Goal: Task Accomplishment & Management: Use online tool/utility

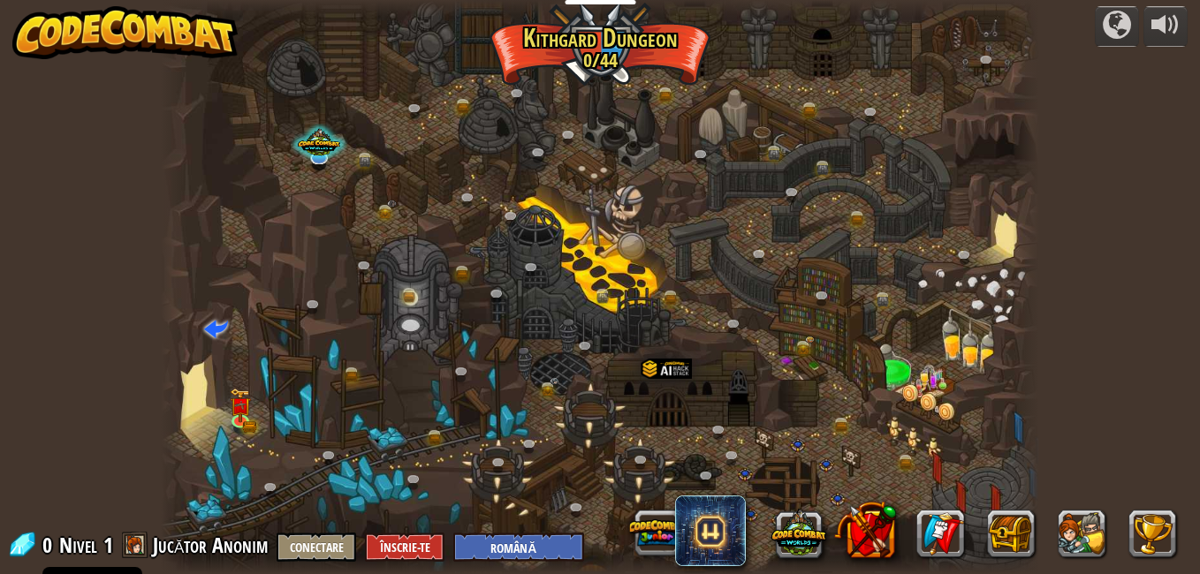
select select "ro"
click at [244, 413] on img at bounding box center [240, 405] width 21 height 34
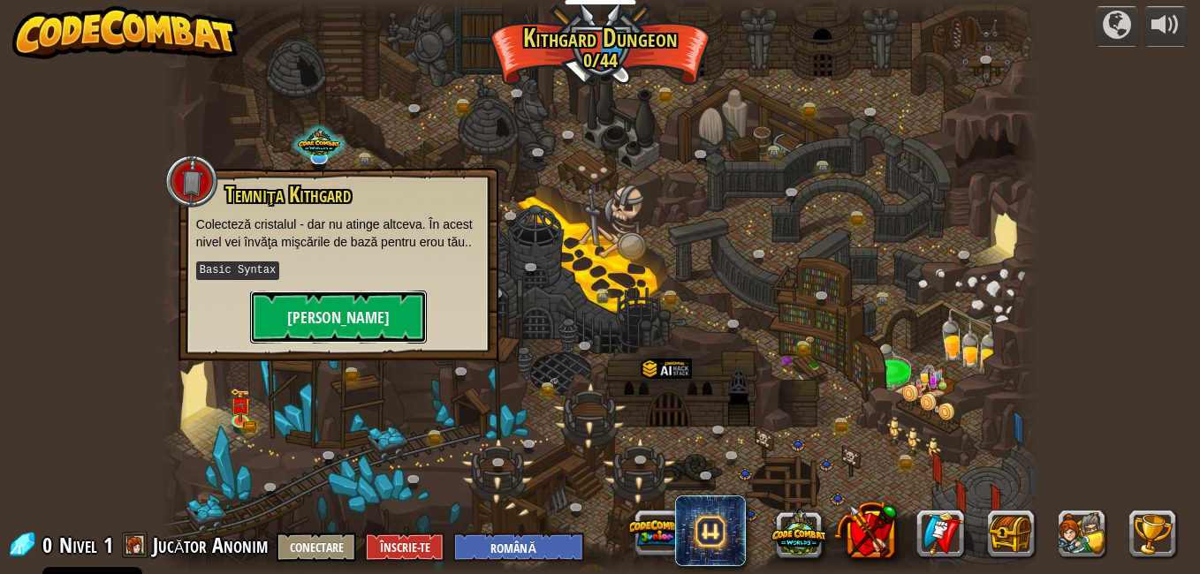
click at [334, 307] on button "[PERSON_NAME]" at bounding box center [338, 317] width 177 height 53
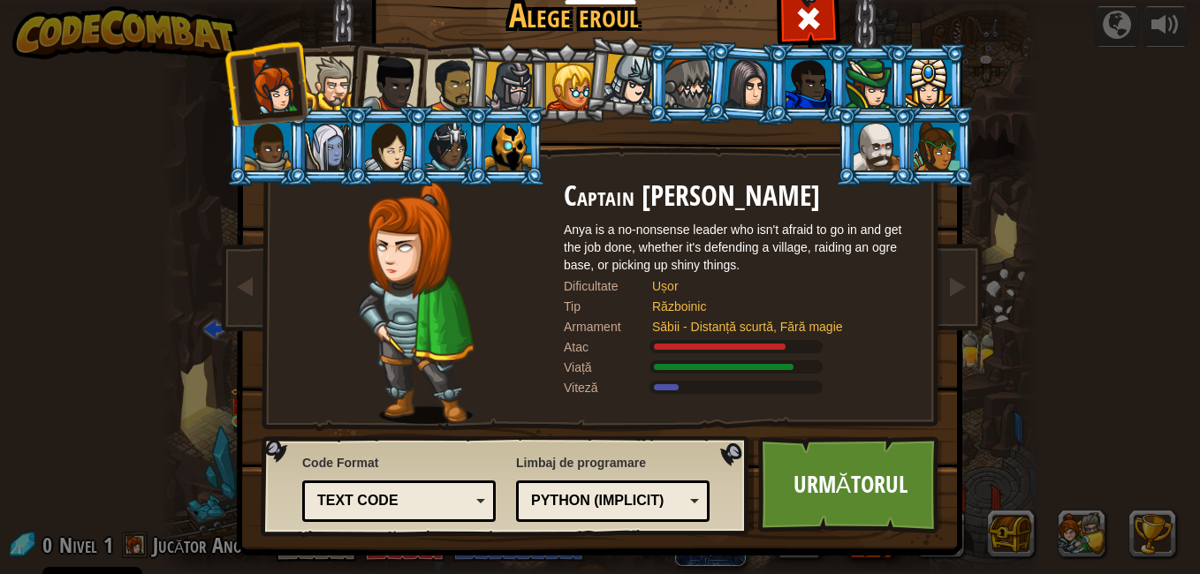
click at [936, 141] on div at bounding box center [936, 147] width 46 height 48
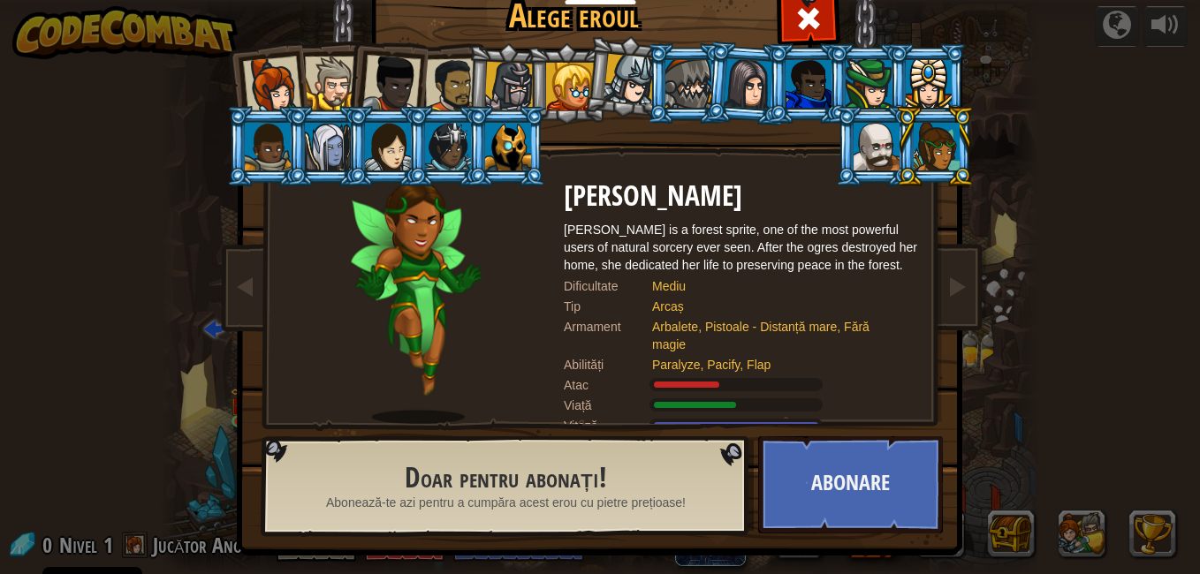
click at [254, 76] on div at bounding box center [272, 86] width 58 height 58
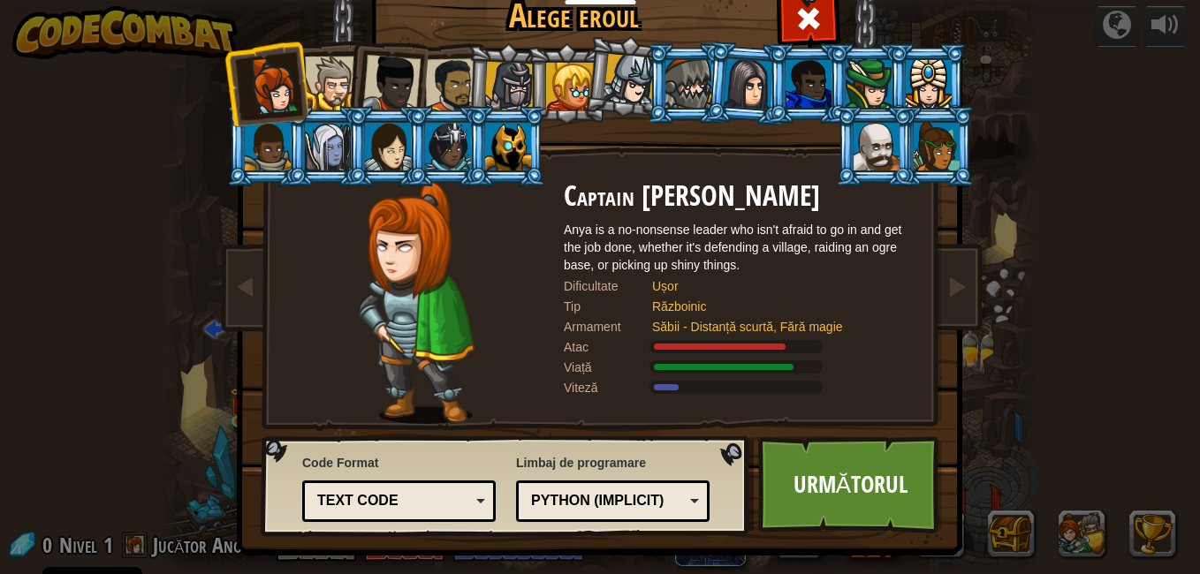
click at [784, 479] on link "Următorul" at bounding box center [850, 484] width 185 height 97
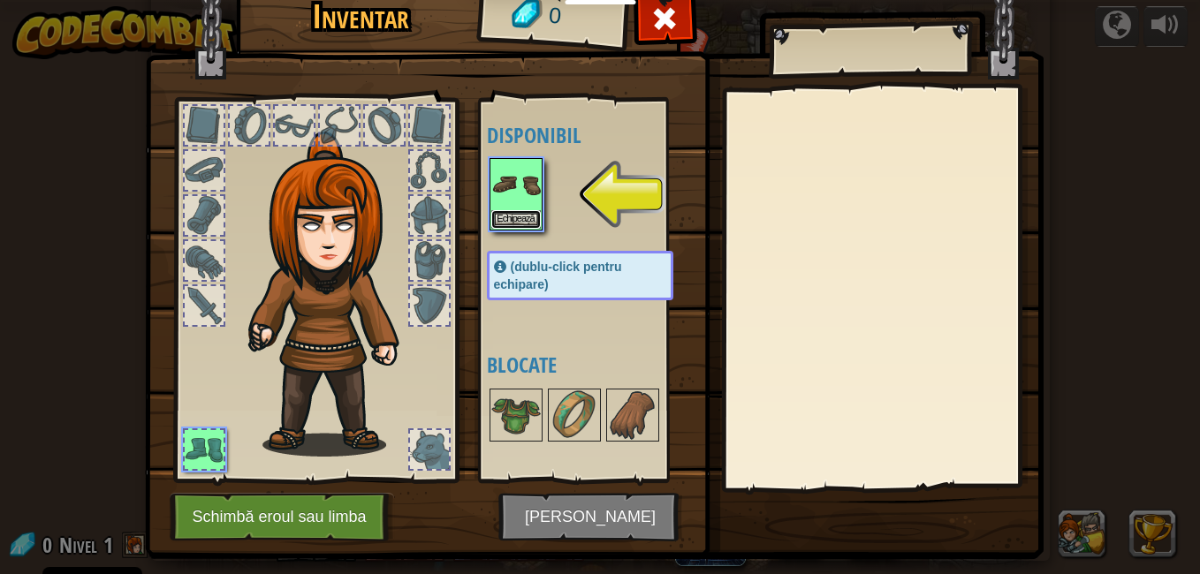
click at [496, 216] on button "Echipează" at bounding box center [515, 219] width 49 height 19
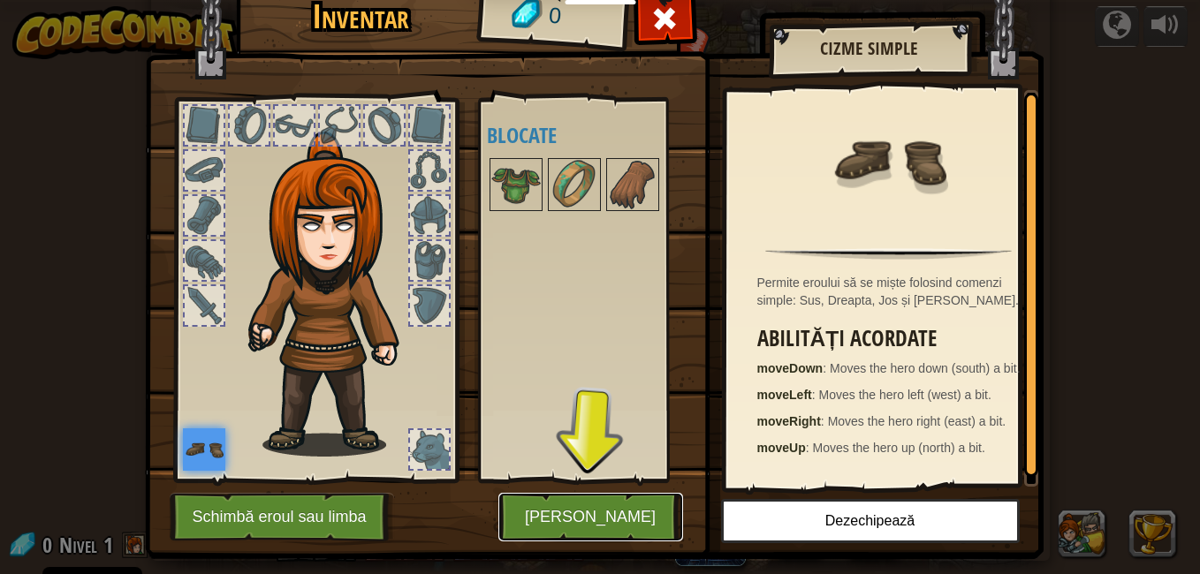
click at [555, 502] on button "[PERSON_NAME]" at bounding box center [590, 517] width 185 height 49
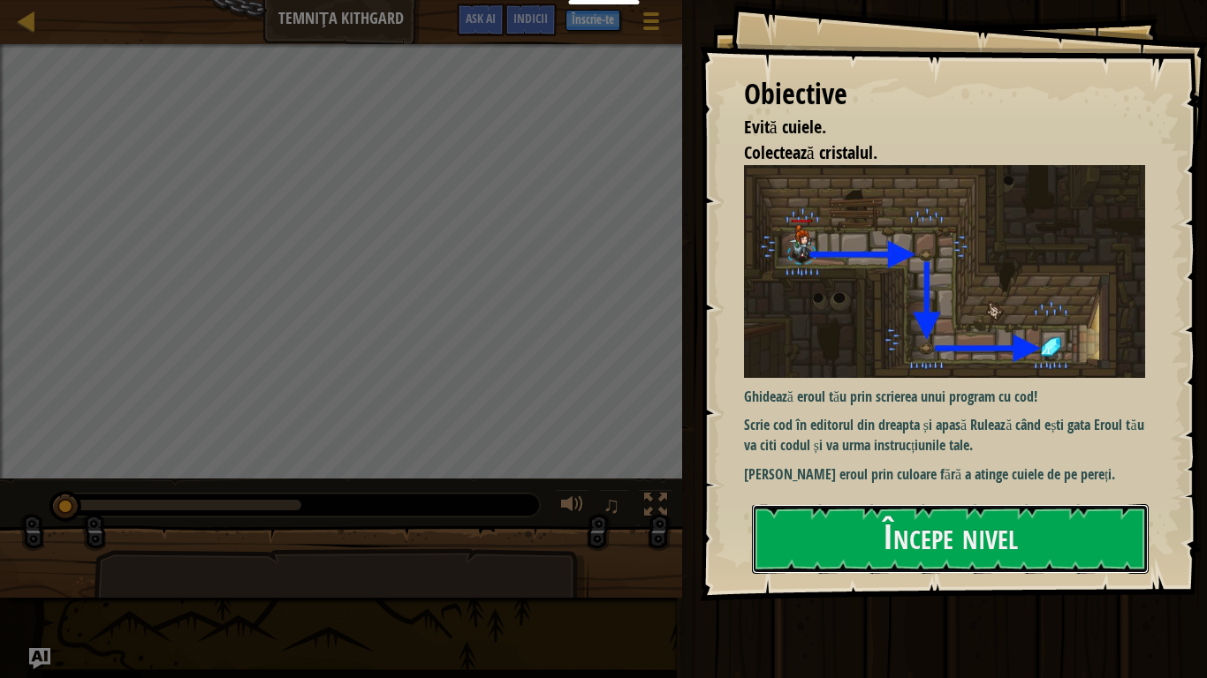
click at [803, 527] on button "Începe nivel" at bounding box center [950, 539] width 397 height 70
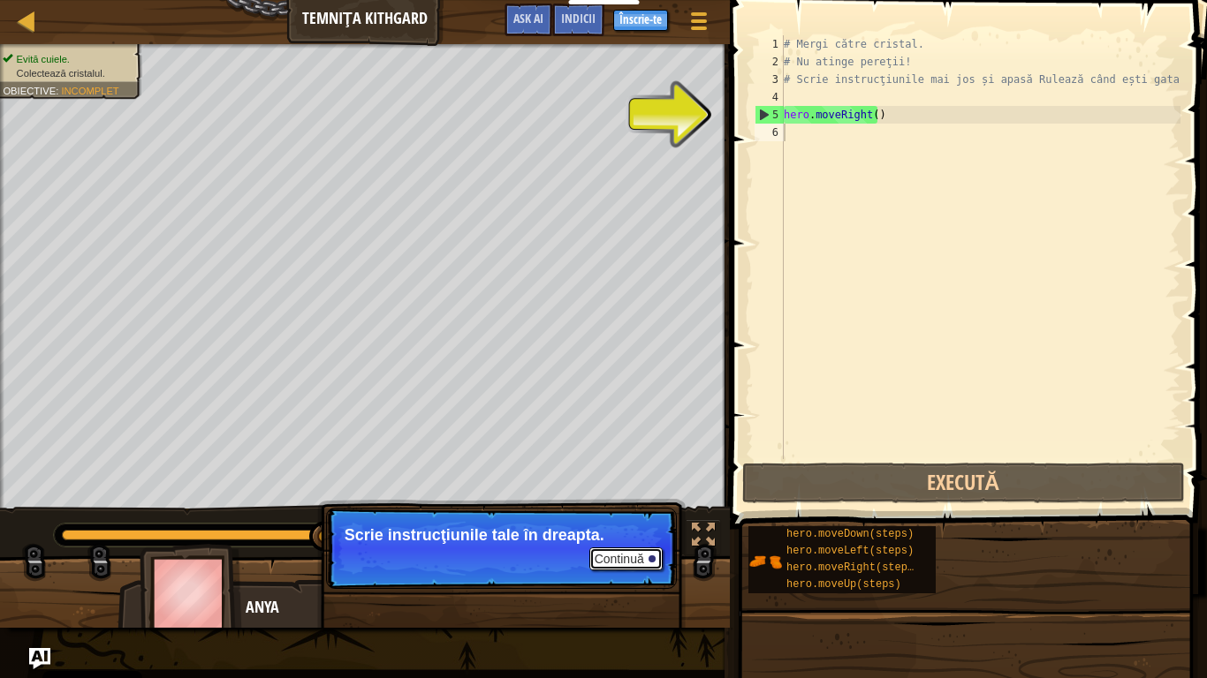
click at [659, 559] on button "Continuă" at bounding box center [625, 559] width 73 height 23
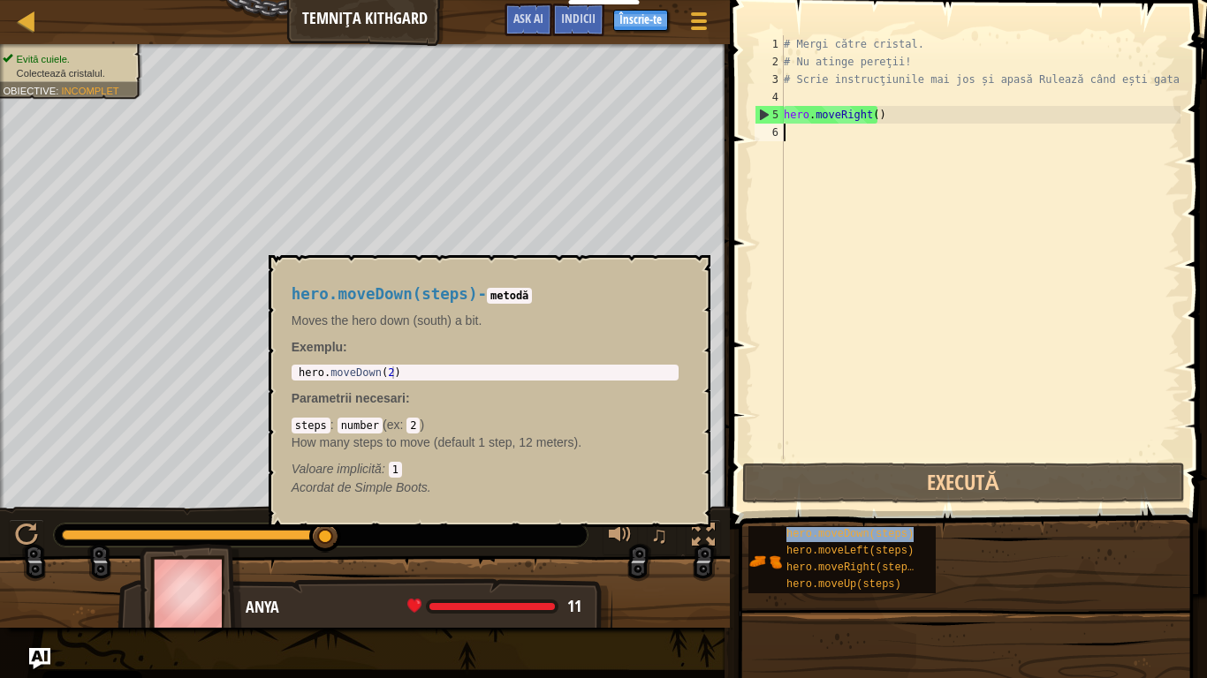
click at [797, 534] on span "hero.moveDown(steps)" at bounding box center [849, 534] width 127 height 12
click at [692, 270] on button "×" at bounding box center [690, 275] width 14 height 25
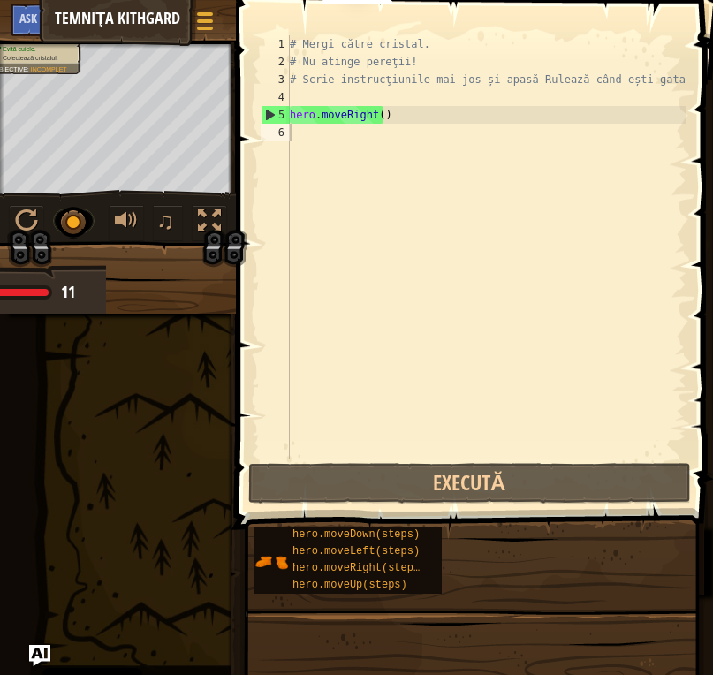
drag, startPoint x: 967, startPoint y: 542, endPoint x: 689, endPoint y: 280, distance: 381.2
click at [629, 360] on div "# Mergi către cristal. # Nu atinge pereţii! # Scrie instrucţiunile mai jos și a…" at bounding box center [486, 264] width 400 height 459
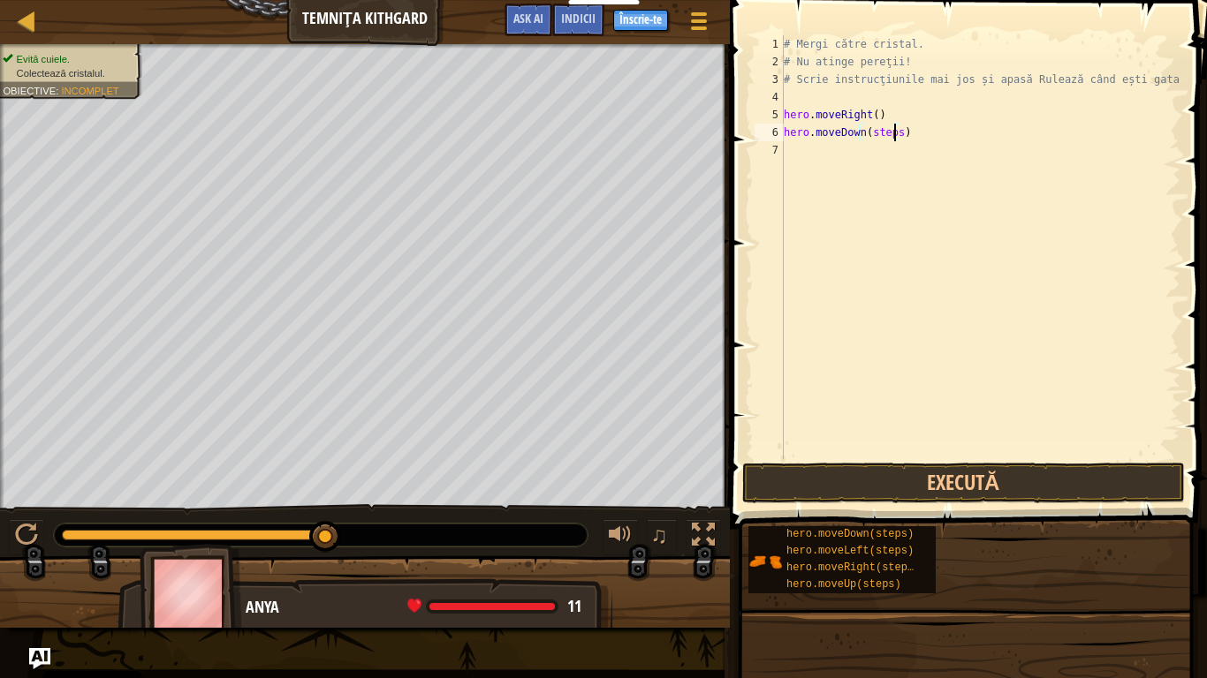
click at [891, 131] on div "# Mergi către cristal. # Nu atinge pereţii! # Scrie instrucţiunile mai jos și a…" at bounding box center [980, 264] width 400 height 459
click at [1003, 480] on button "Execută" at bounding box center [963, 483] width 443 height 41
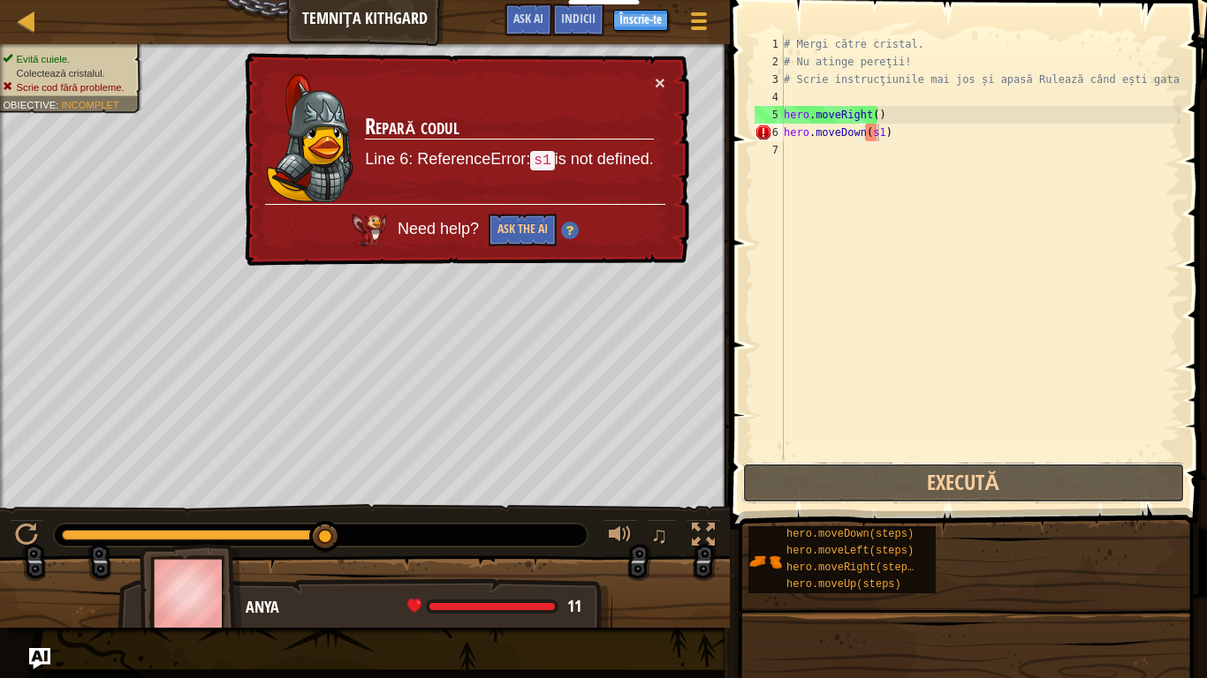
click at [1003, 481] on button "Execută" at bounding box center [963, 483] width 443 height 41
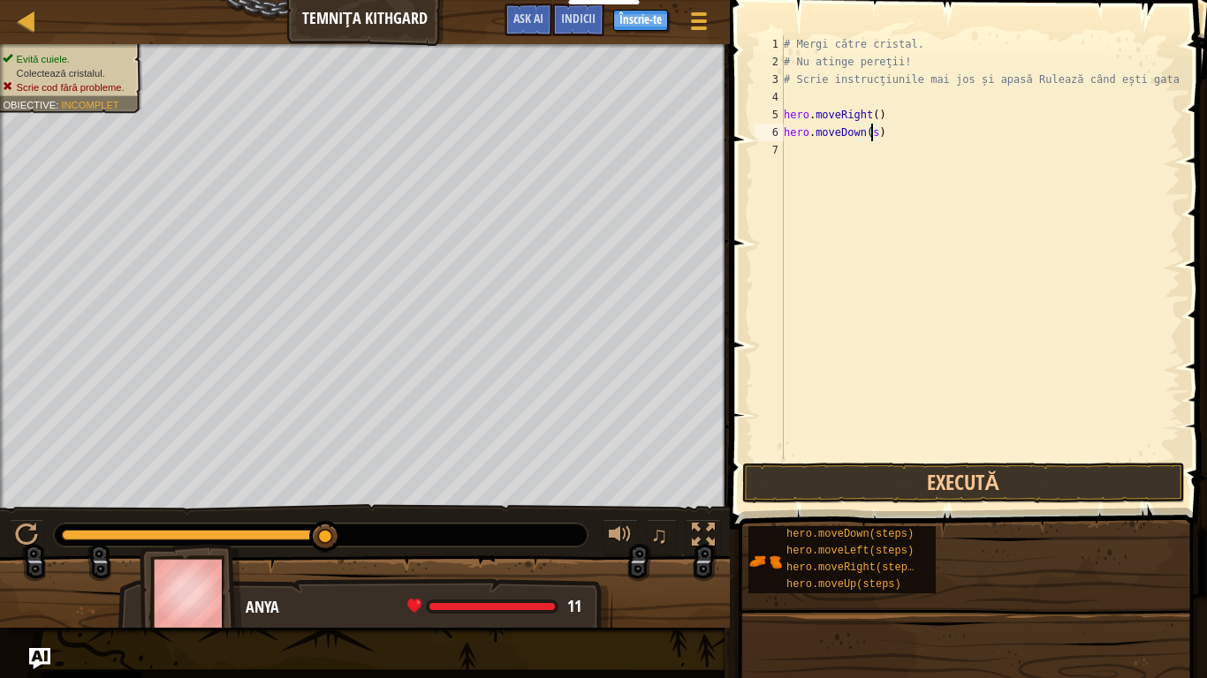
scroll to position [8, 6]
click at [915, 494] on button "Execută" at bounding box center [963, 483] width 443 height 41
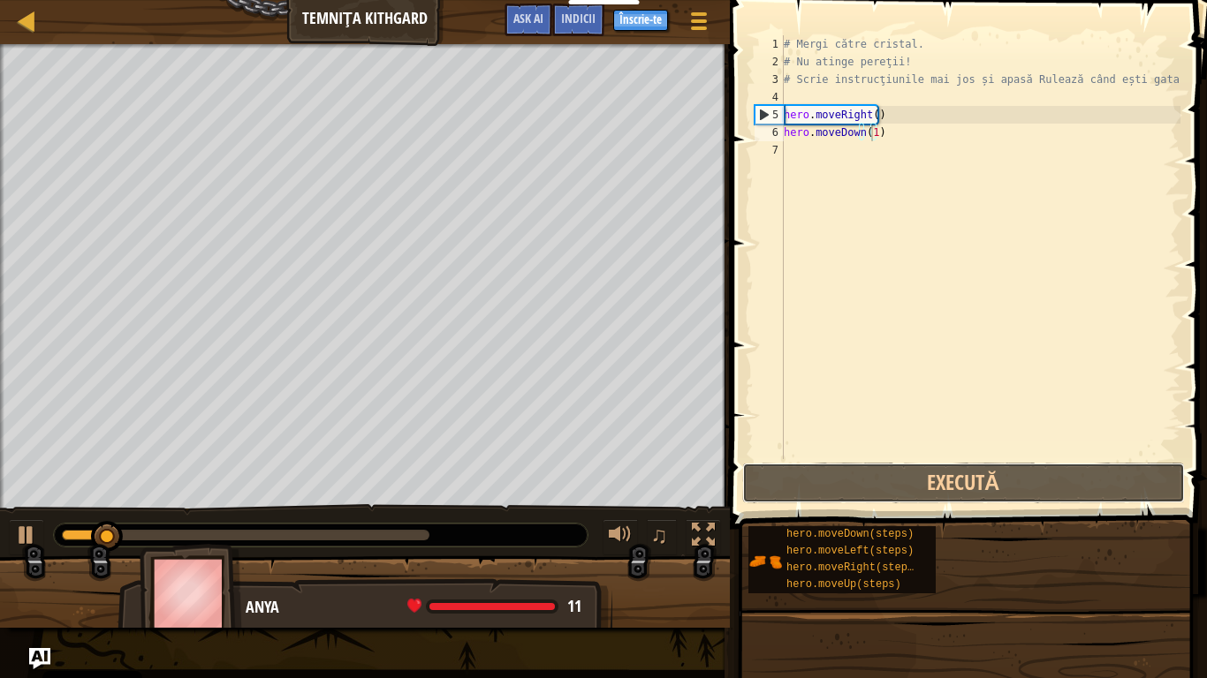
click at [920, 483] on button "Execută" at bounding box center [963, 483] width 443 height 41
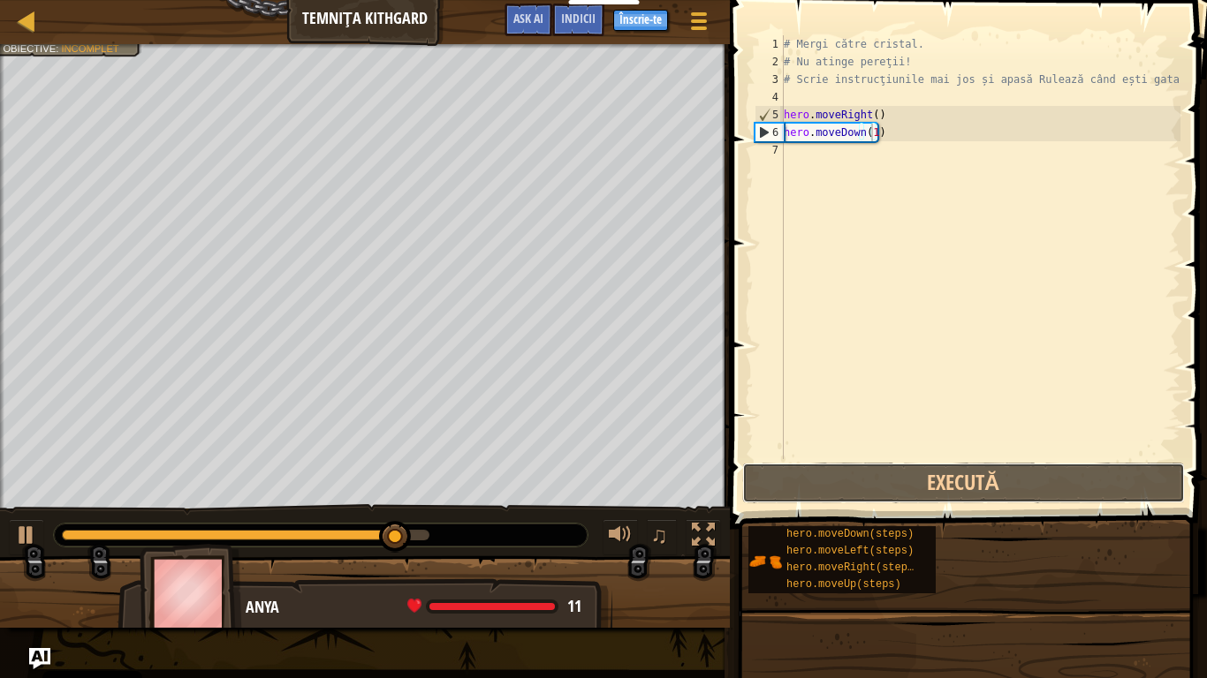
drag, startPoint x: 920, startPoint y: 483, endPoint x: 840, endPoint y: 489, distance: 79.8
click at [840, 489] on button "Execută" at bounding box center [963, 483] width 443 height 41
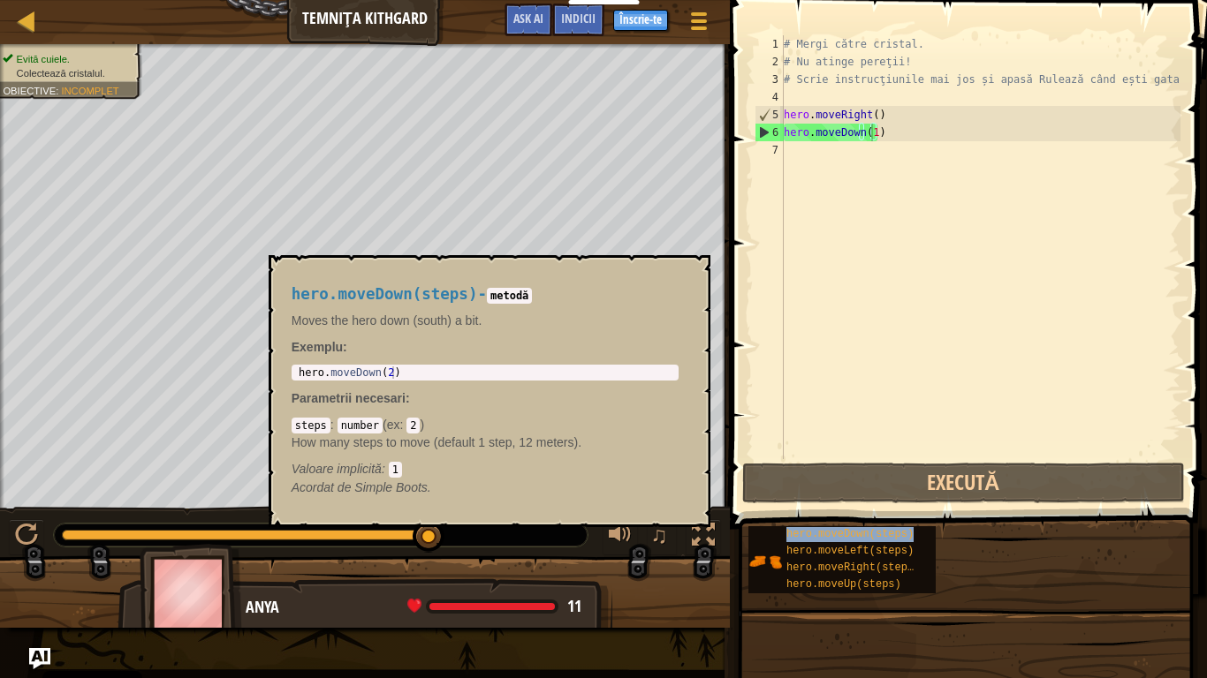
click at [864, 530] on span "hero.moveDown(steps)" at bounding box center [849, 534] width 127 height 12
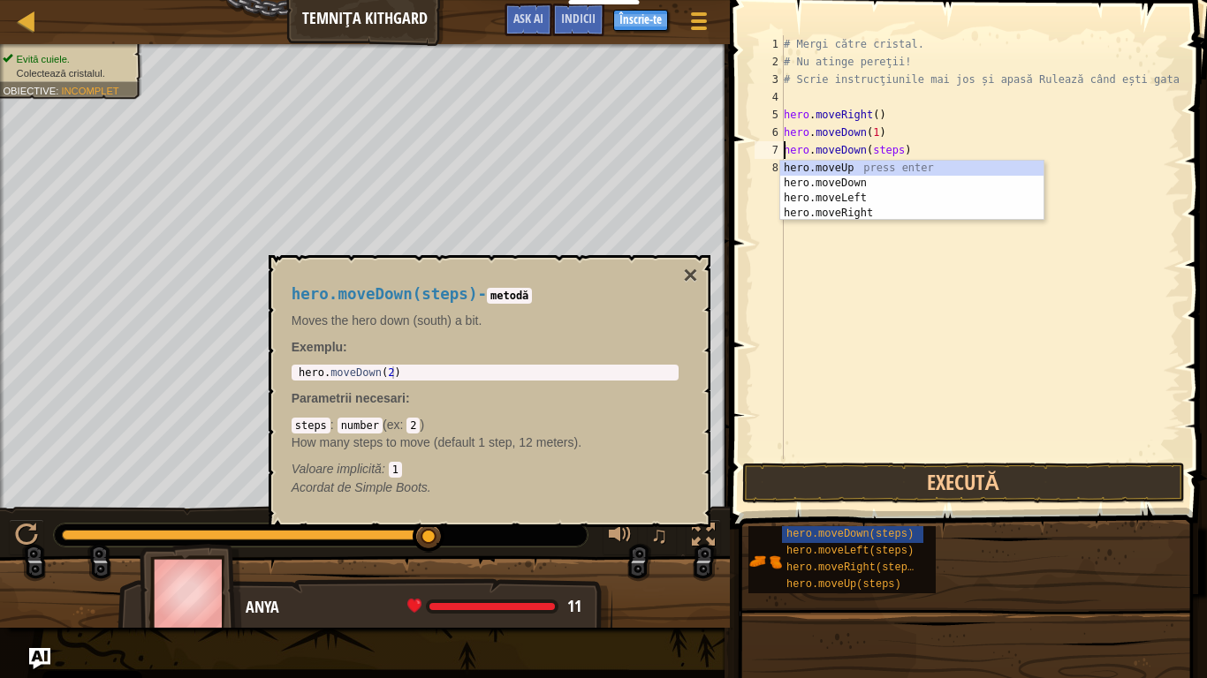
click at [893, 152] on div "# Mergi către cristal. # Nu atinge pereţii! # Scrie instrucţiunile mai jos și a…" at bounding box center [980, 264] width 400 height 459
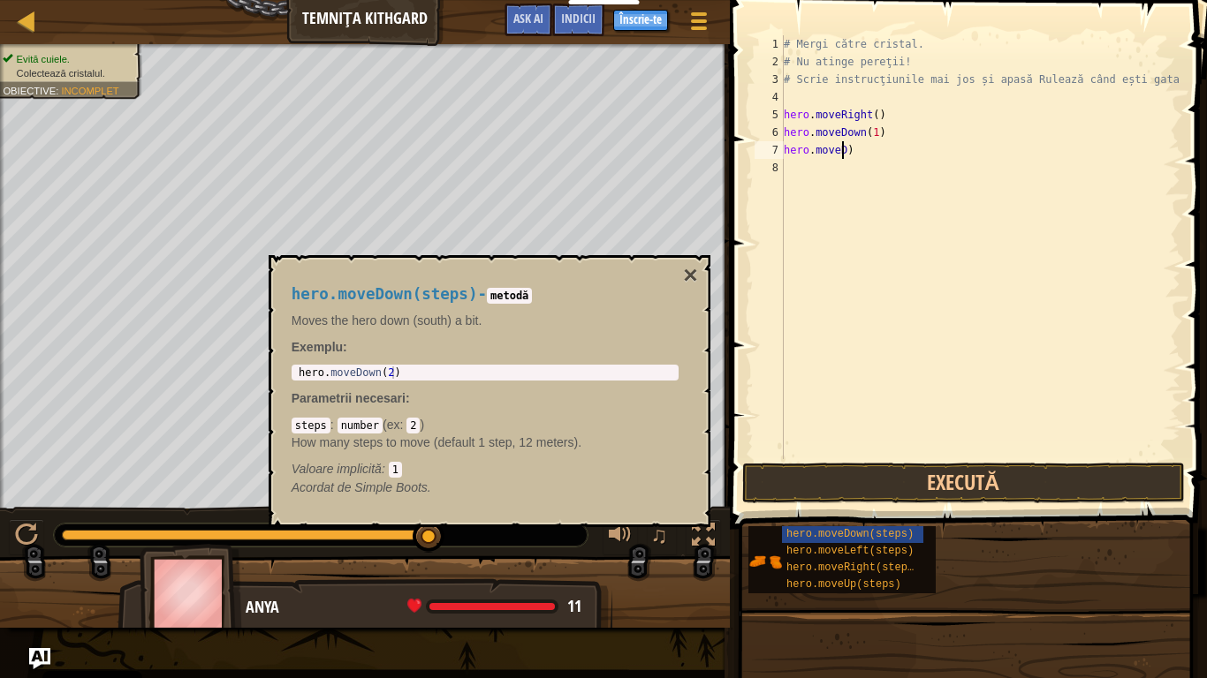
scroll to position [8, 3]
type textarea "[DOMAIN_NAME])"
type textarea "hero.m"
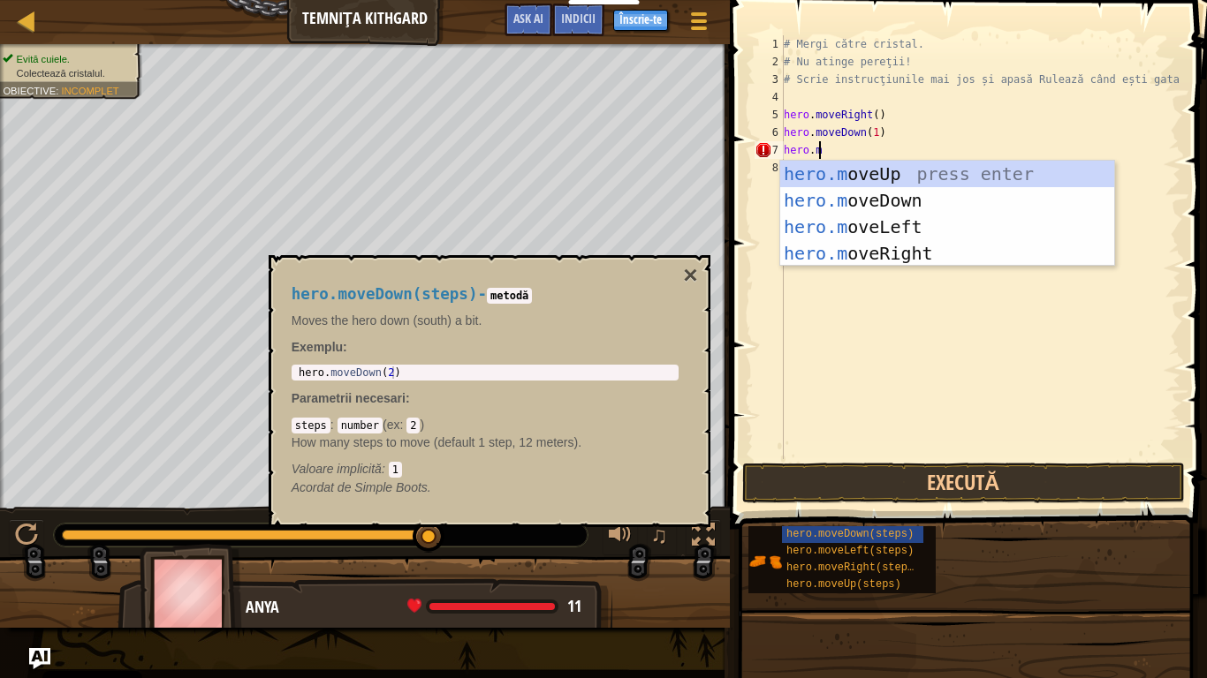
scroll to position [8, 2]
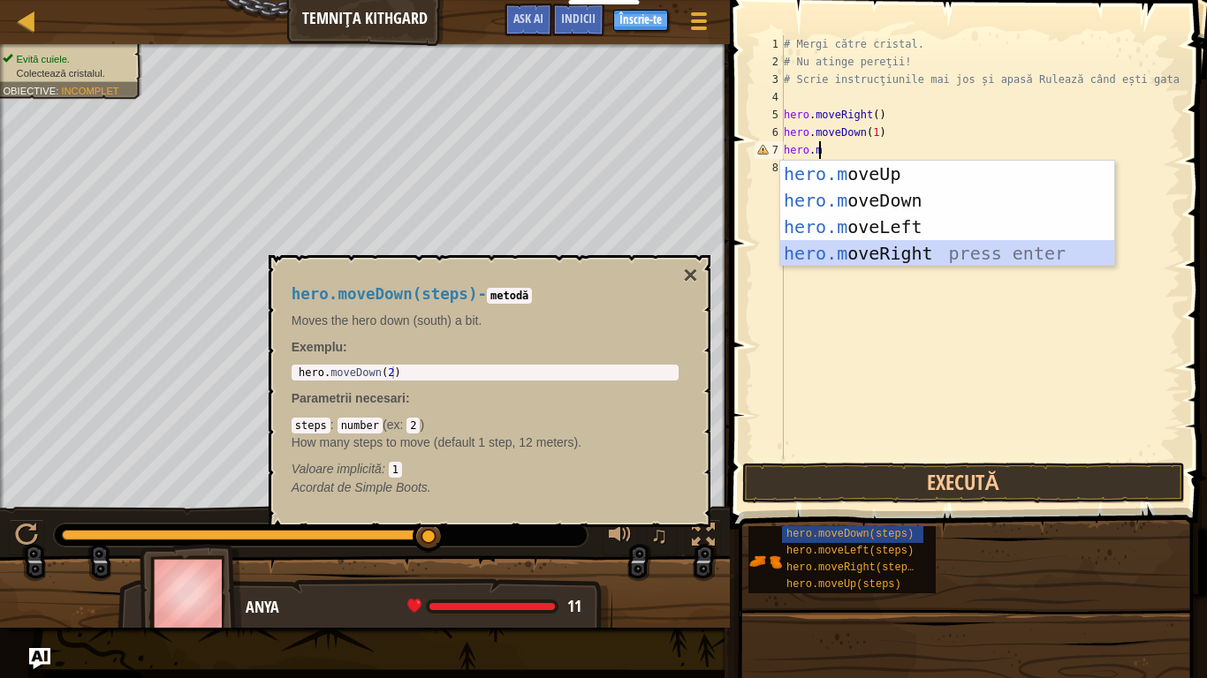
click at [903, 245] on div "hero.m oveUp press enter hero.m oveDown press enter hero.m oveLeft press enter …" at bounding box center [947, 240] width 334 height 159
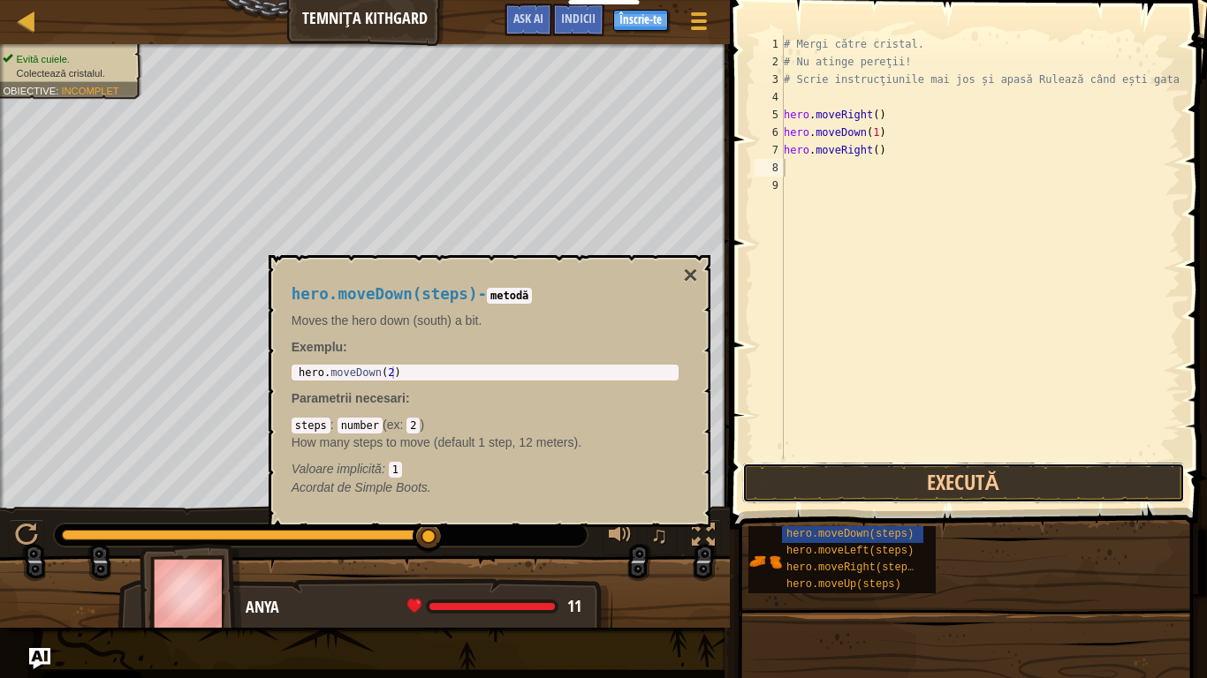
click at [871, 471] on button "Execută" at bounding box center [963, 483] width 443 height 41
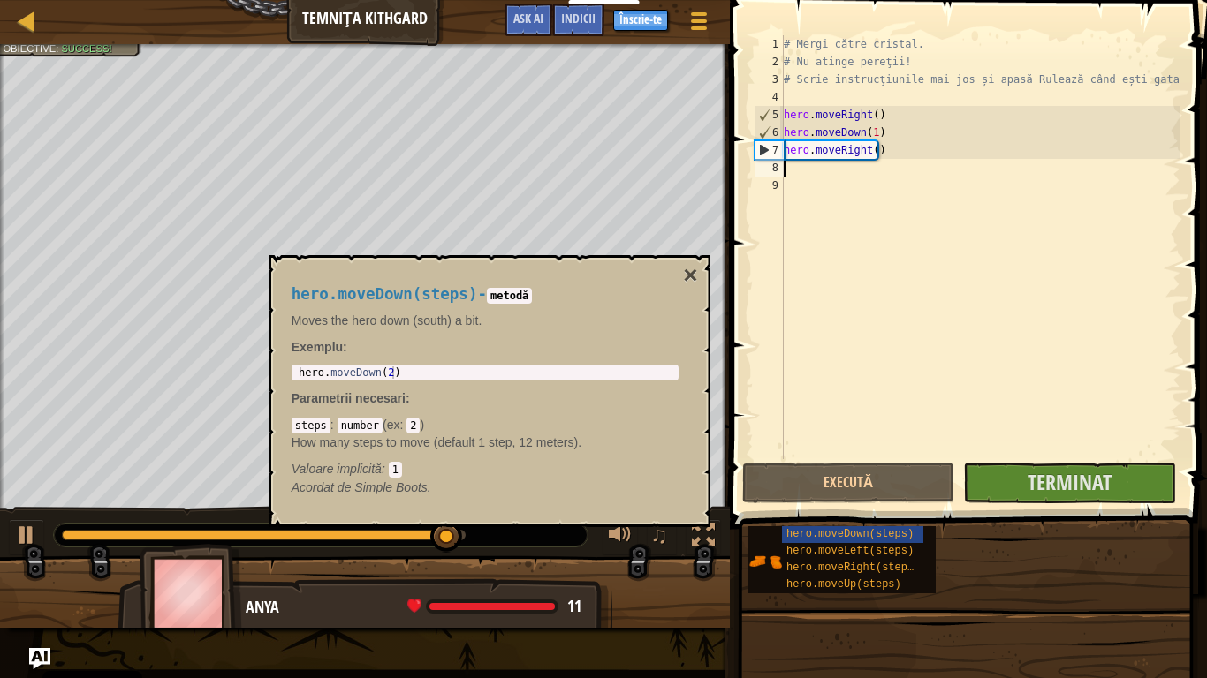
click at [684, 266] on button "×" at bounding box center [690, 275] width 14 height 25
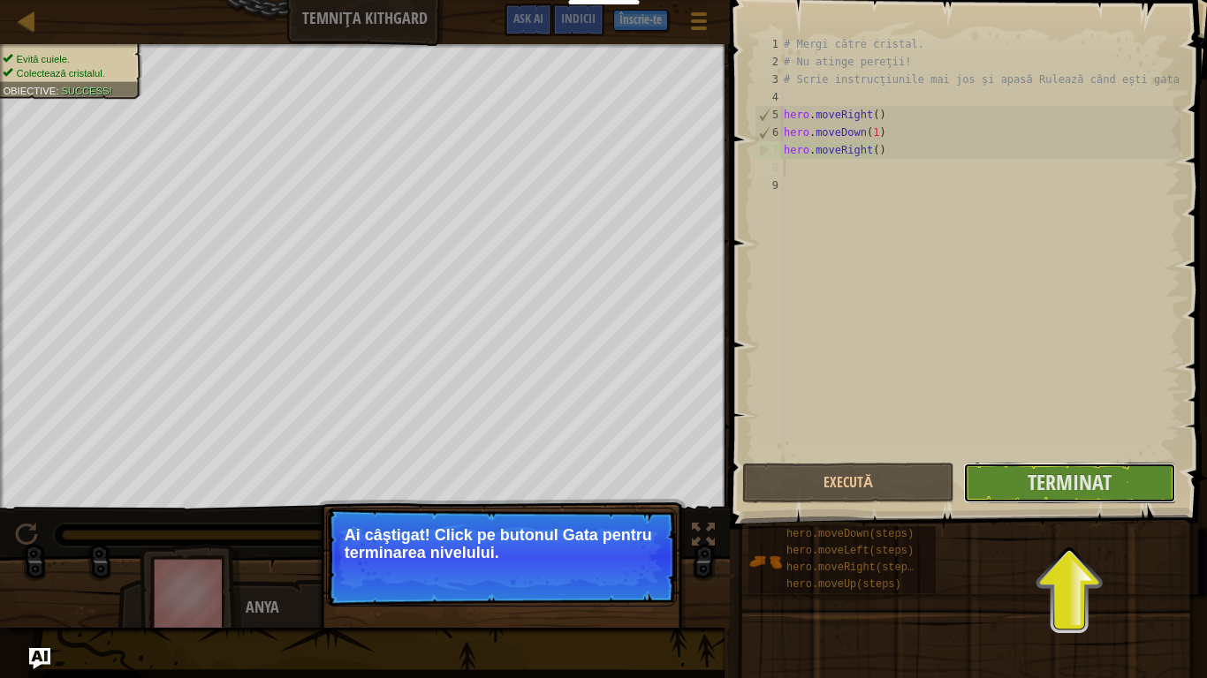
click at [998, 489] on button "Terminat" at bounding box center [1069, 483] width 212 height 41
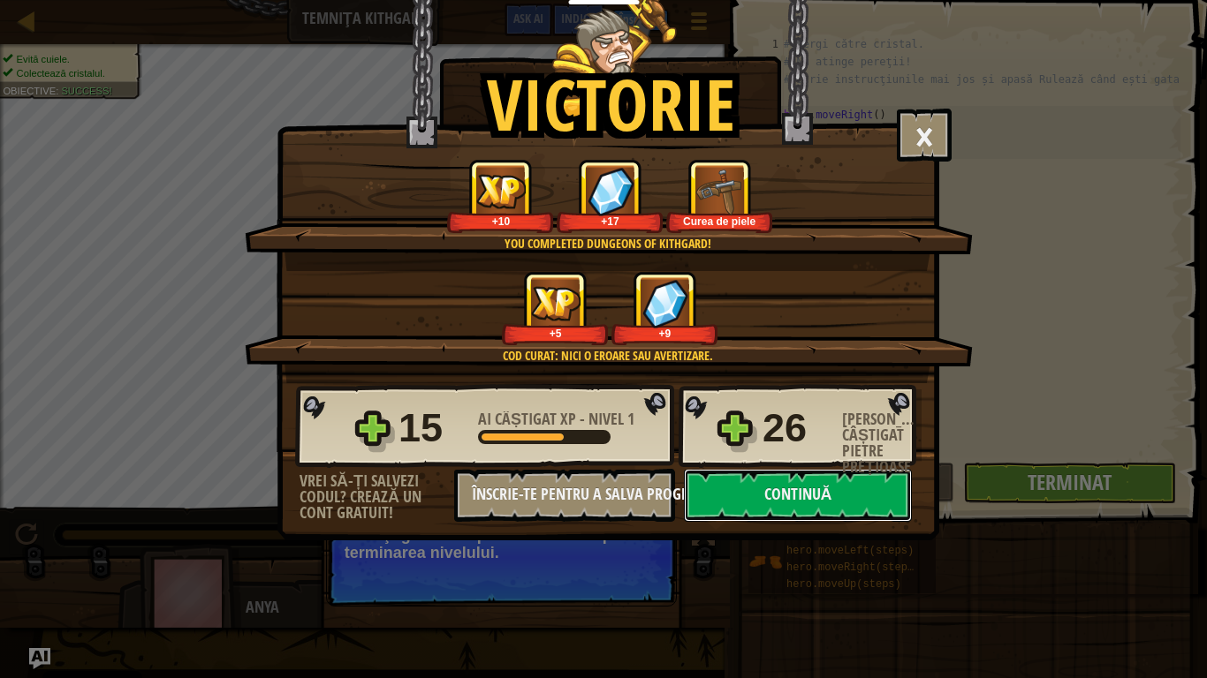
click at [762, 488] on button "Continuă" at bounding box center [798, 495] width 228 height 53
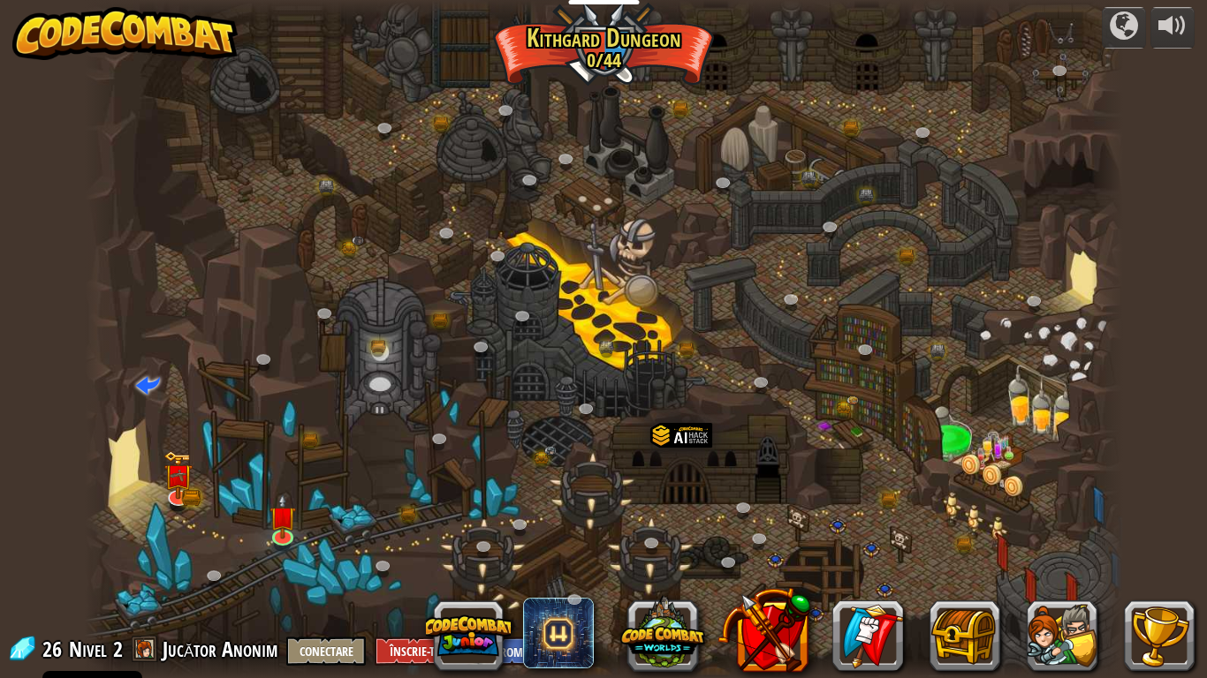
select select "ro"
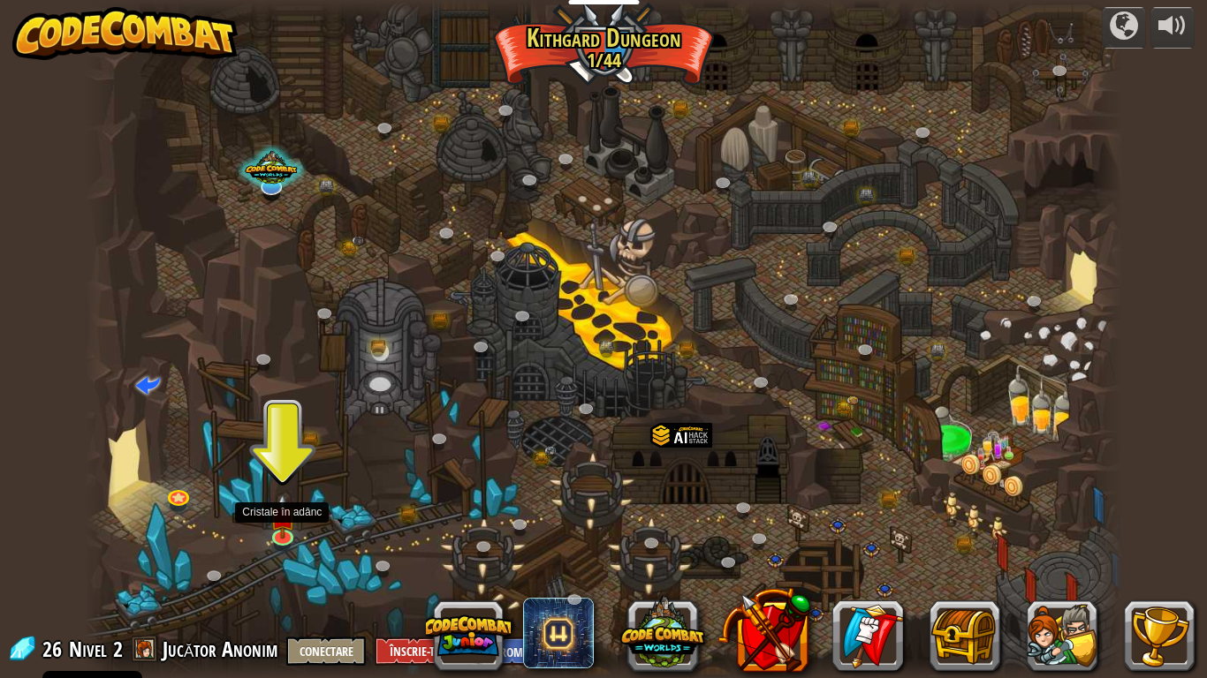
click at [283, 520] on img at bounding box center [282, 516] width 27 height 45
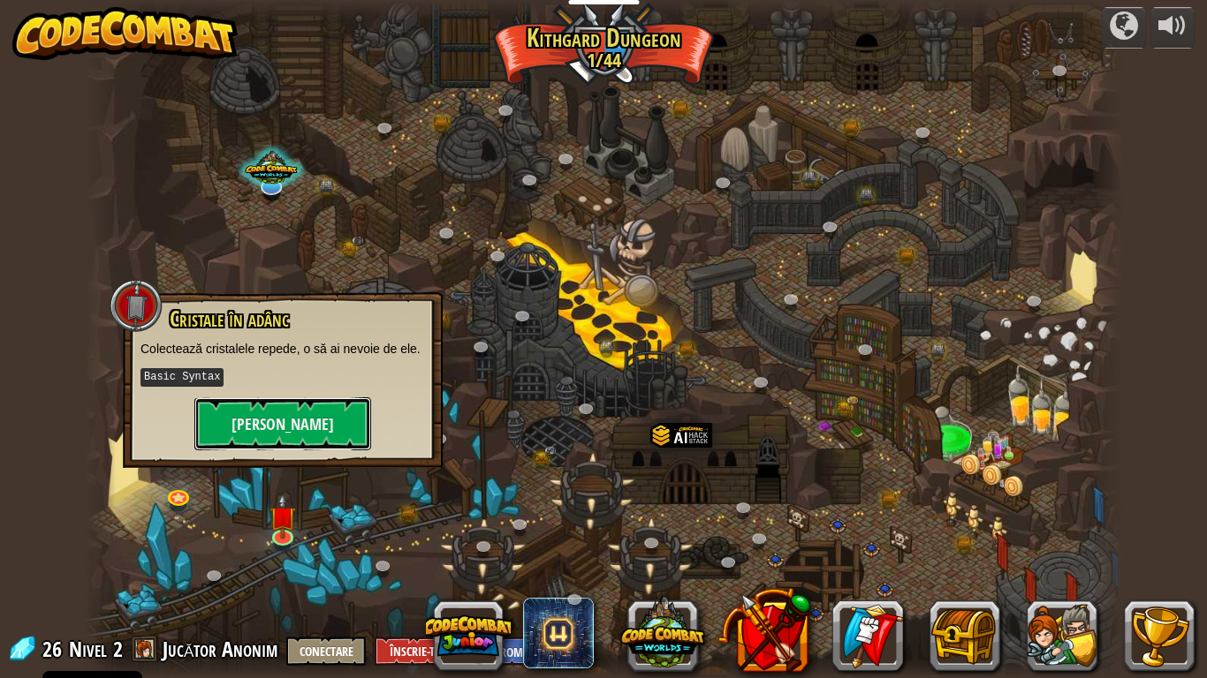
click at [289, 415] on button "[PERSON_NAME]" at bounding box center [282, 424] width 177 height 53
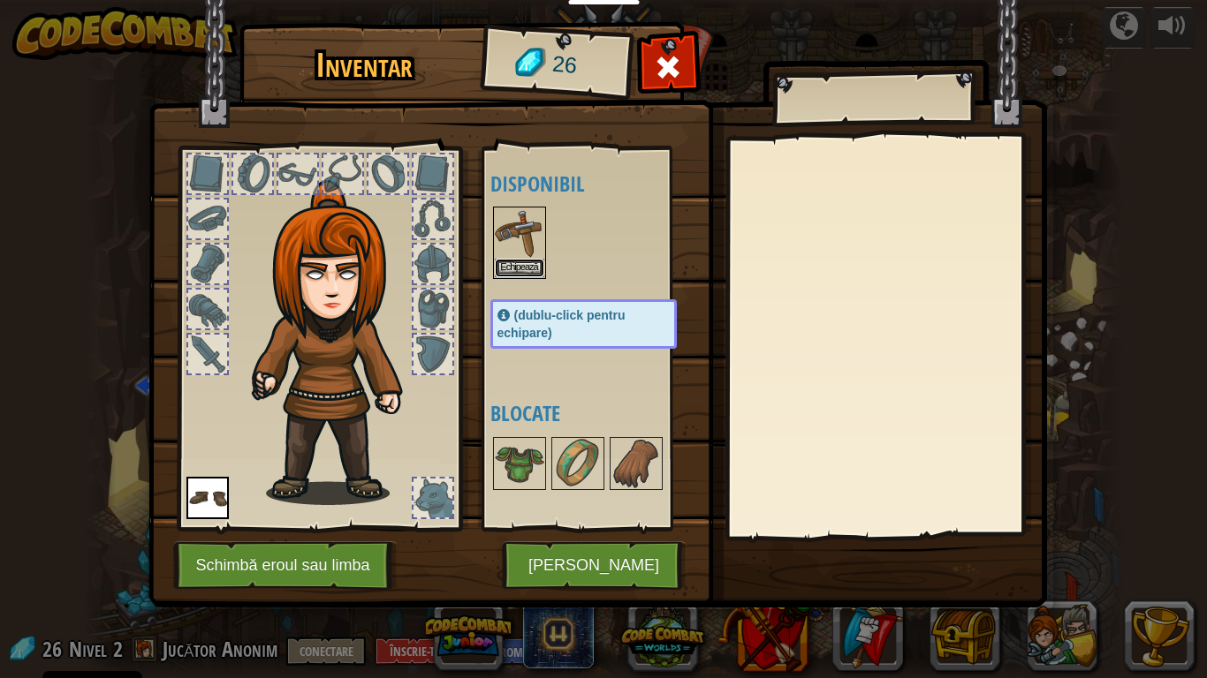
click at [518, 260] on button "Echipează" at bounding box center [519, 268] width 49 height 19
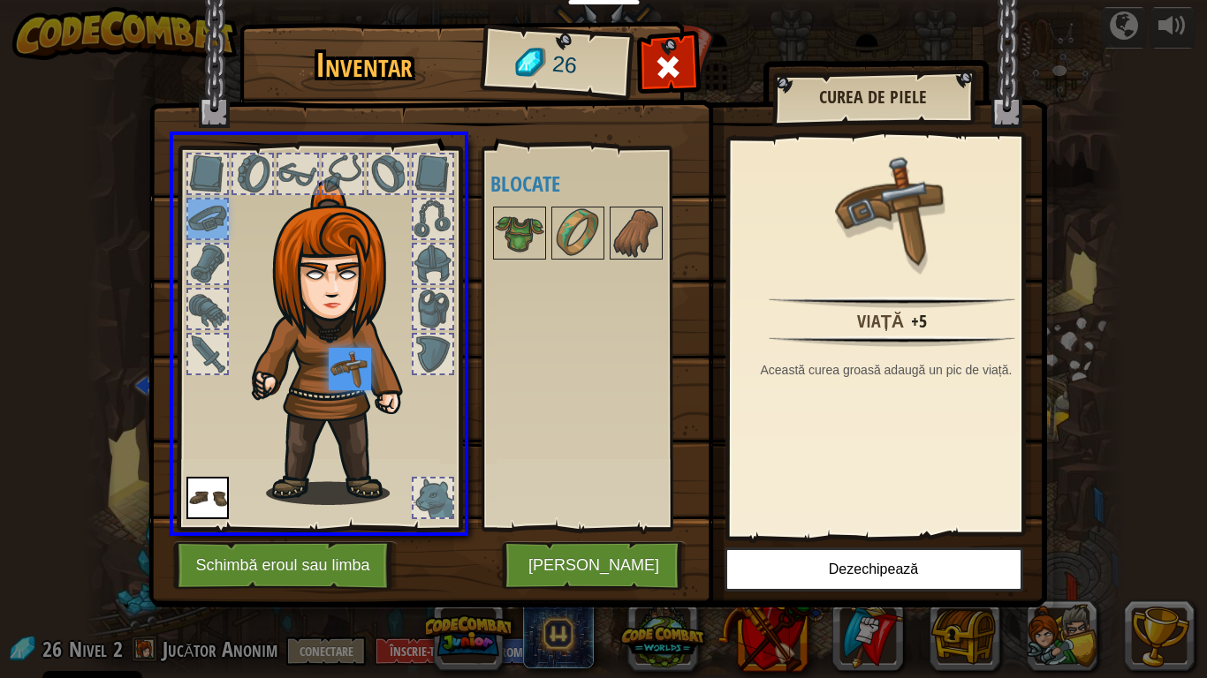
drag, startPoint x: 190, startPoint y: 213, endPoint x: 360, endPoint y: 379, distance: 237.4
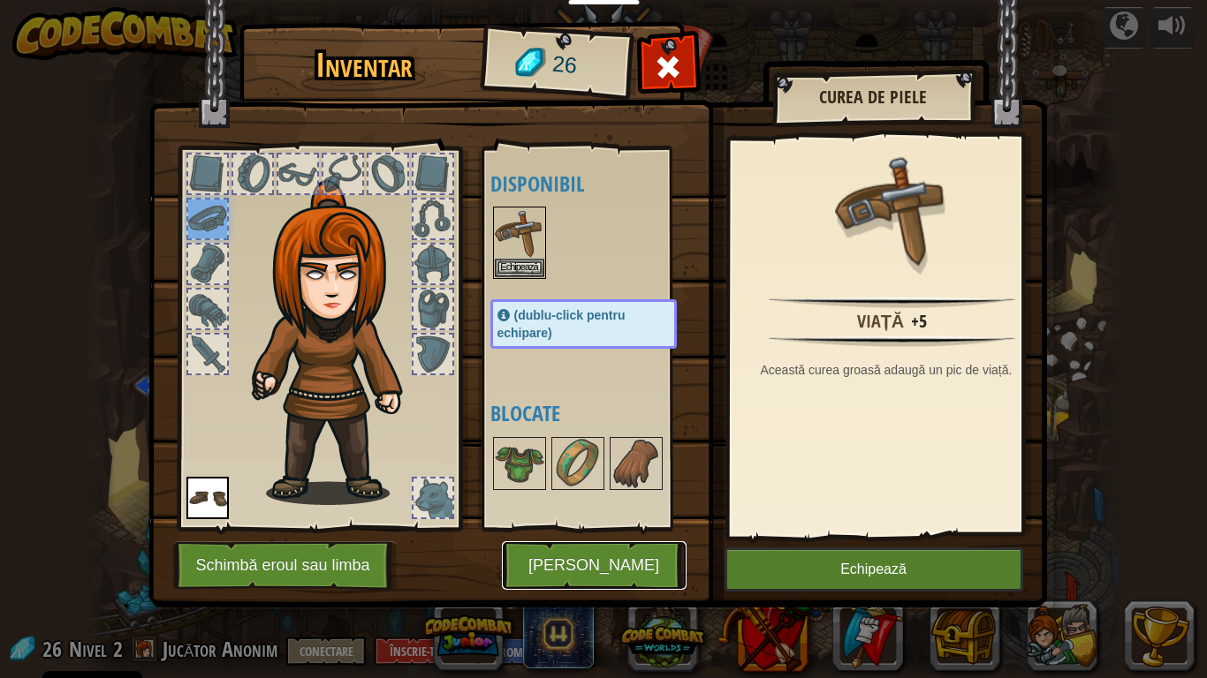
click at [581, 569] on button "[PERSON_NAME]" at bounding box center [594, 566] width 185 height 49
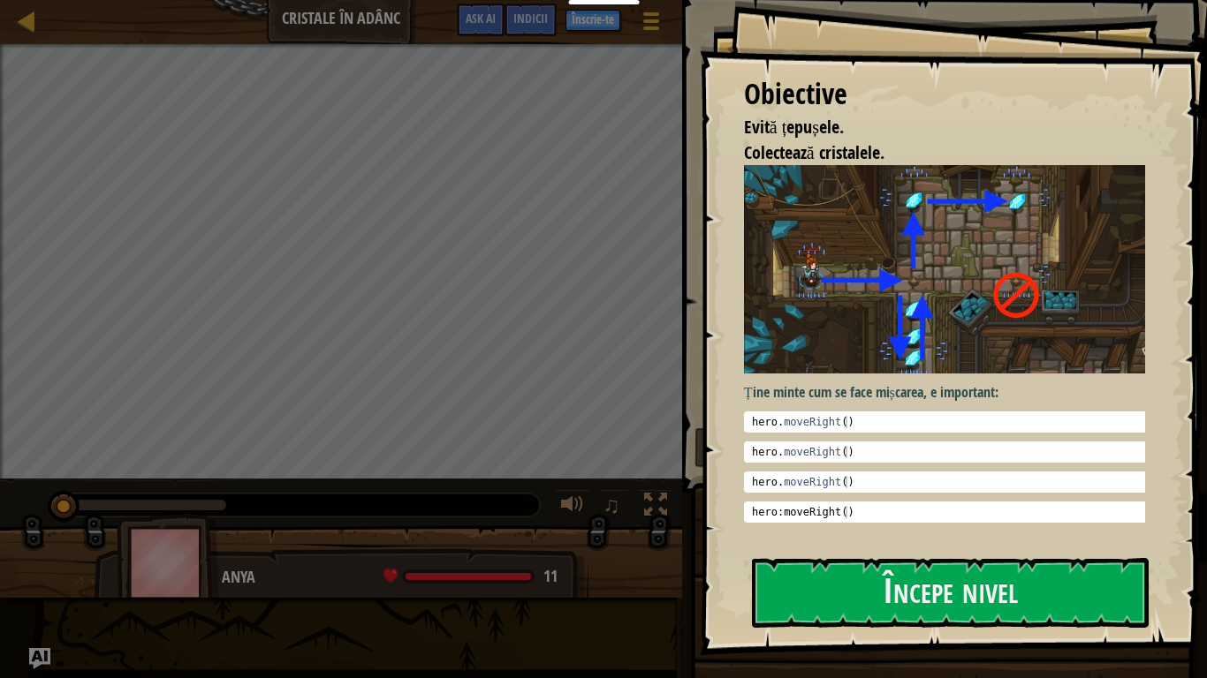
click at [863, 569] on button "Începe nivel" at bounding box center [950, 593] width 397 height 70
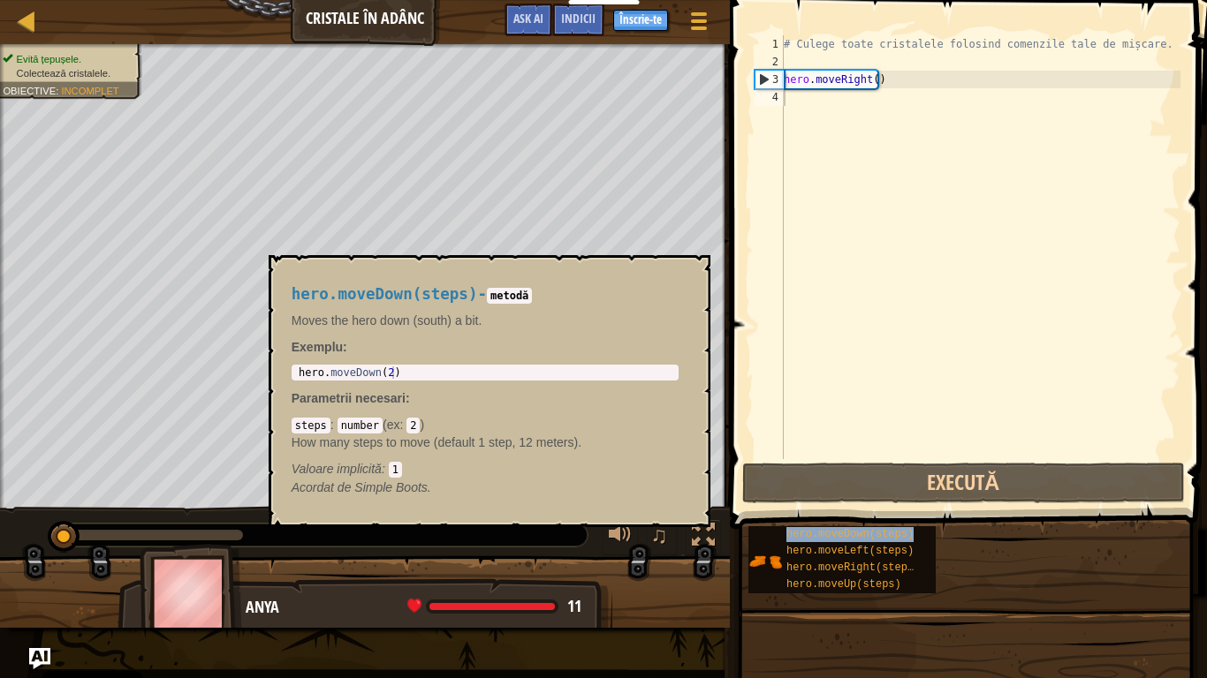
click at [799, 539] on span "hero.moveDown(steps)" at bounding box center [849, 534] width 127 height 12
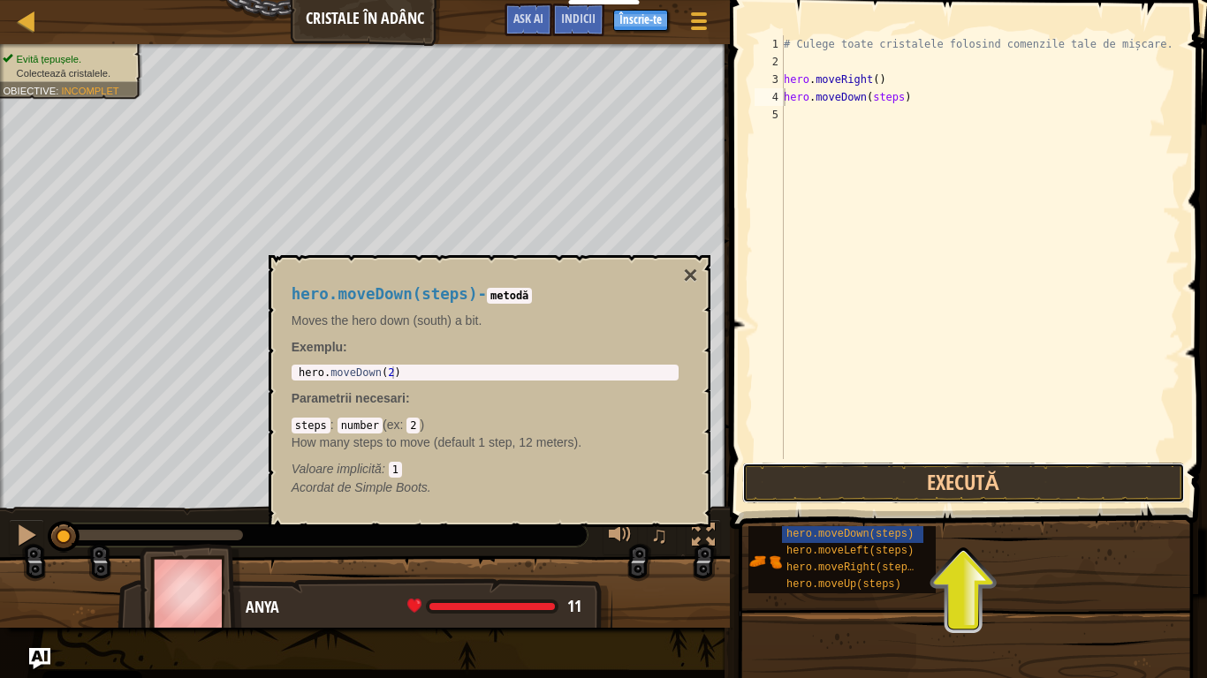
click at [913, 476] on button "Execută" at bounding box center [963, 483] width 443 height 41
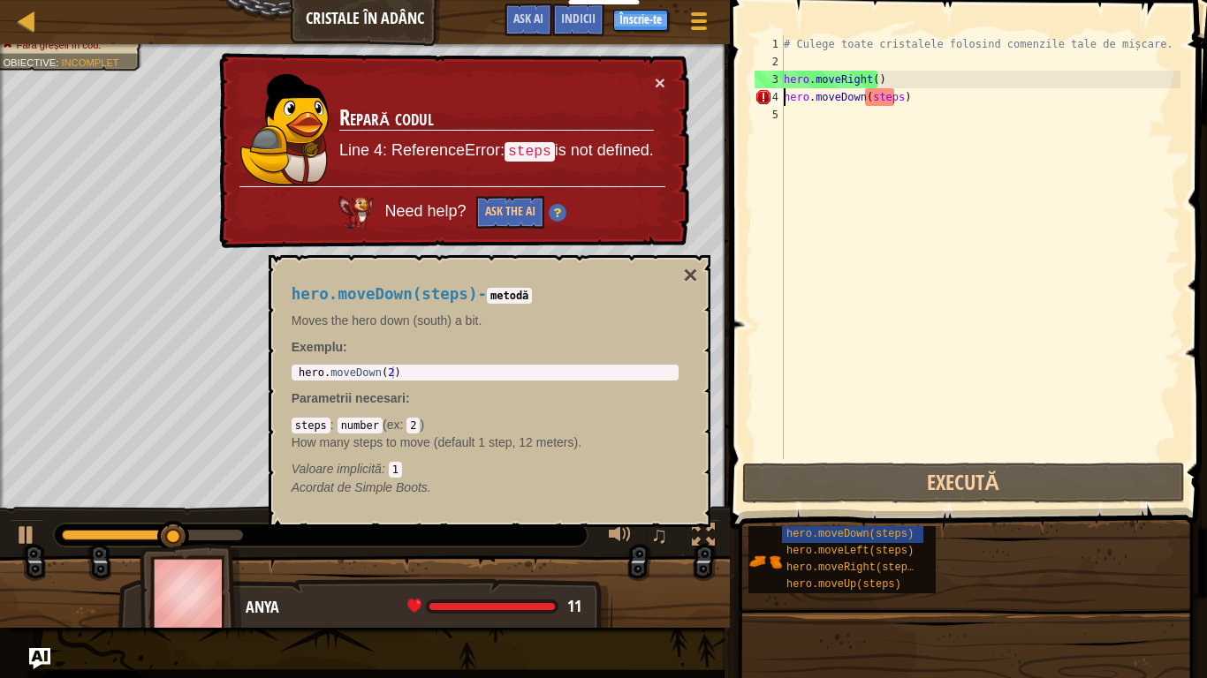
click at [684, 271] on button "×" at bounding box center [690, 275] width 14 height 25
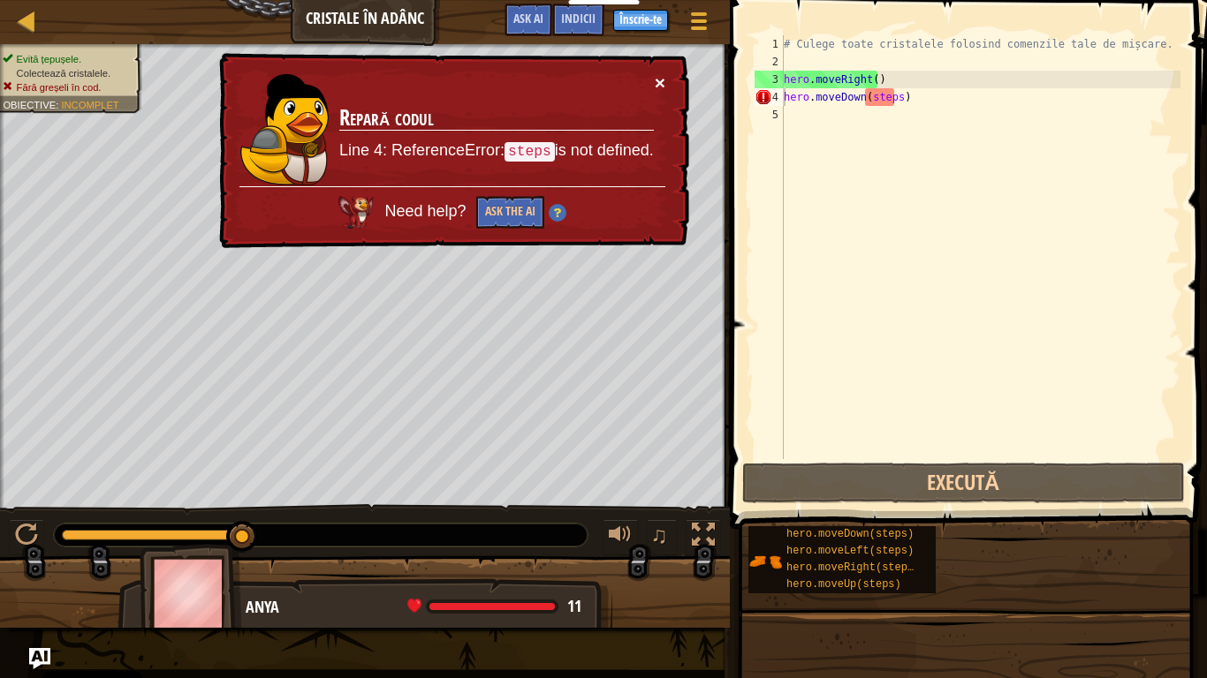
click at [659, 78] on button "×" at bounding box center [660, 82] width 11 height 19
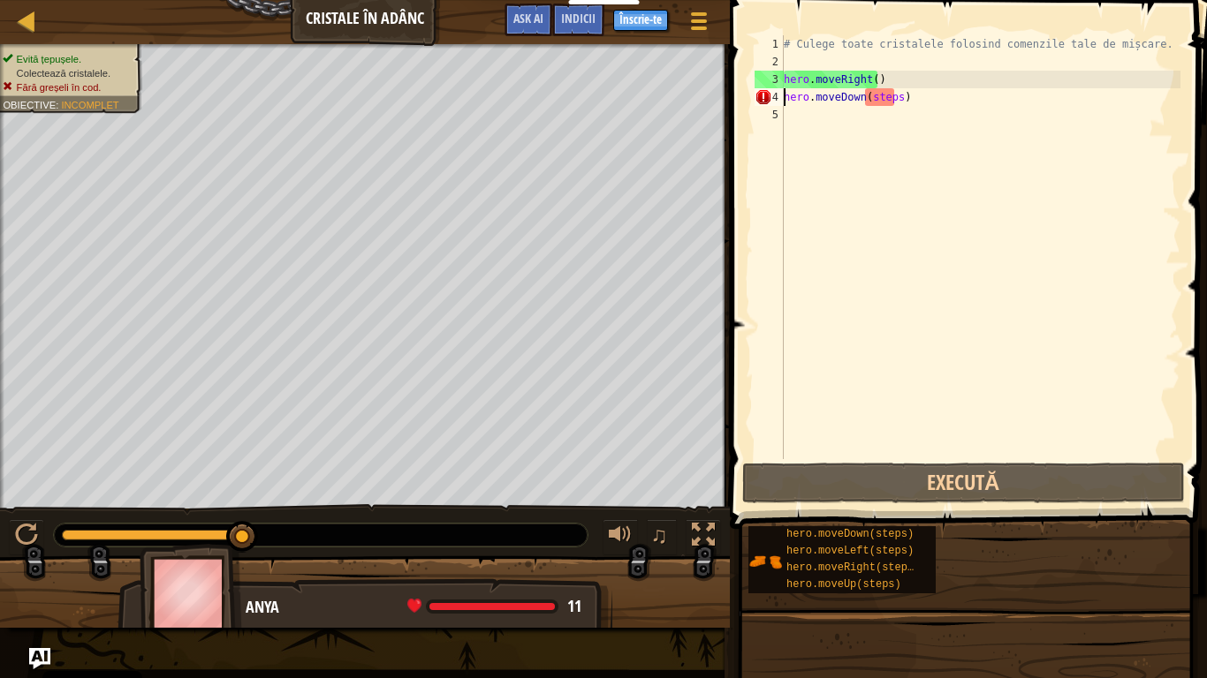
click at [872, 104] on div "# Culege toate cristalele folosind comenzile tale de mișcare. hero . moveRight …" at bounding box center [980, 264] width 400 height 459
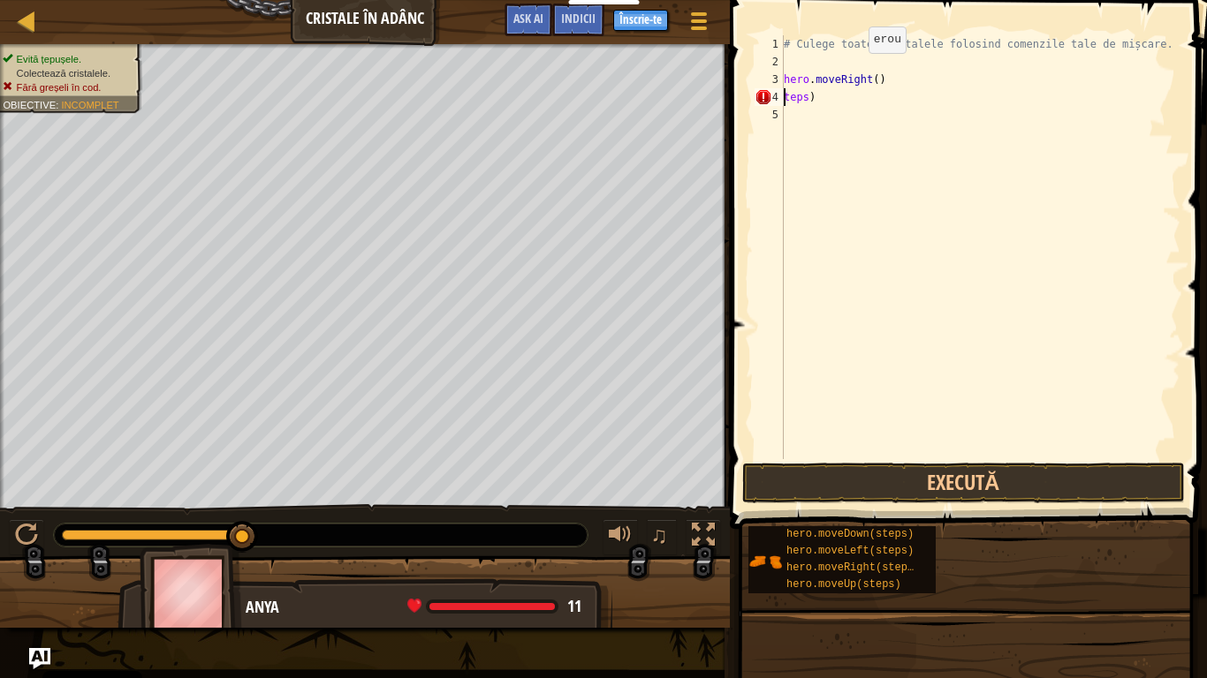
type textarea "hero.moveRight()teps)"
